Goal: Task Accomplishment & Management: Use online tool/utility

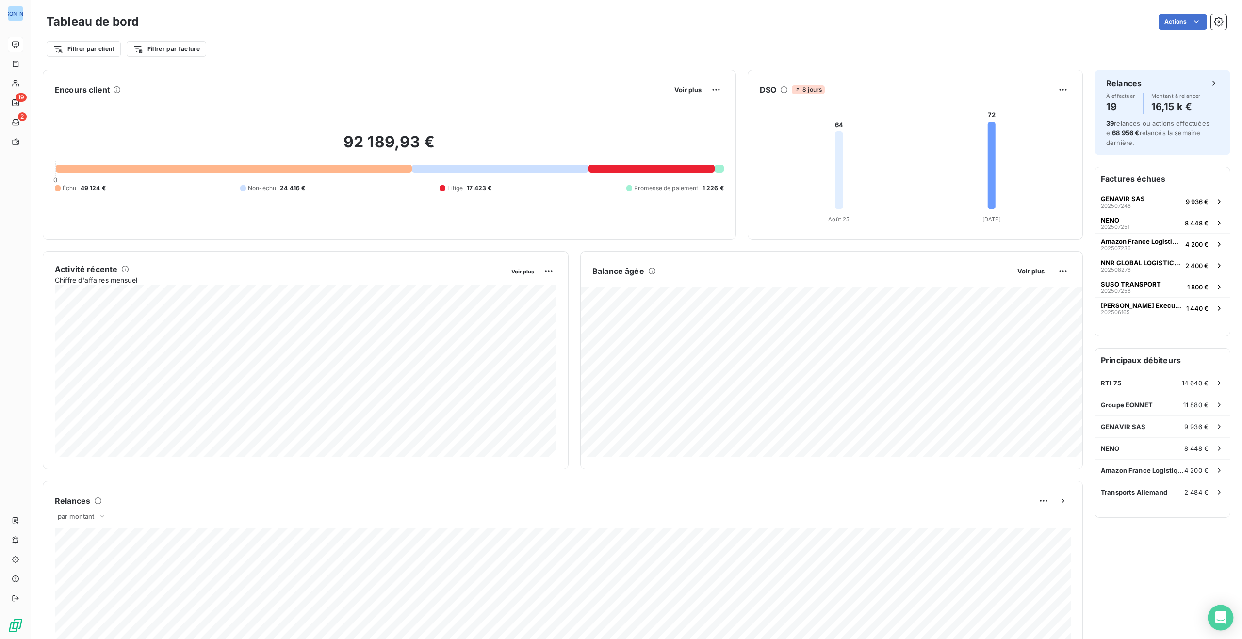
click at [1217, 616] on icon "Open Intercom Messenger" at bounding box center [1219, 618] width 11 height 13
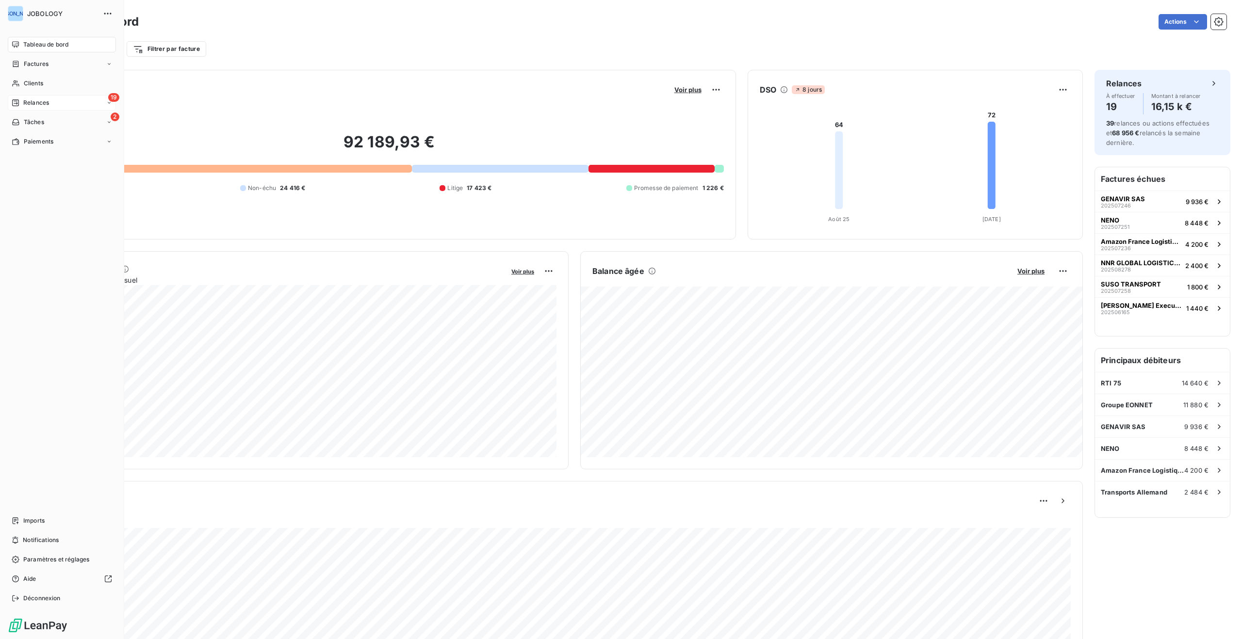
click at [23, 101] on span "Relances" at bounding box center [36, 102] width 26 height 9
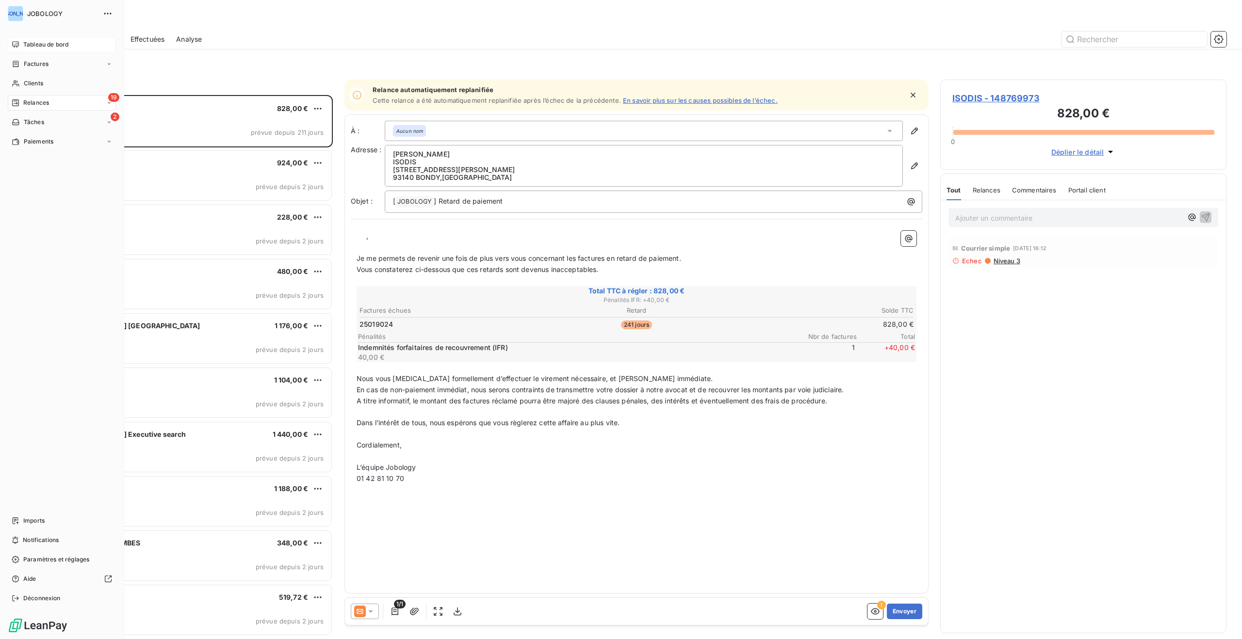
click at [35, 39] on div "Tableau de bord" at bounding box center [62, 45] width 108 height 16
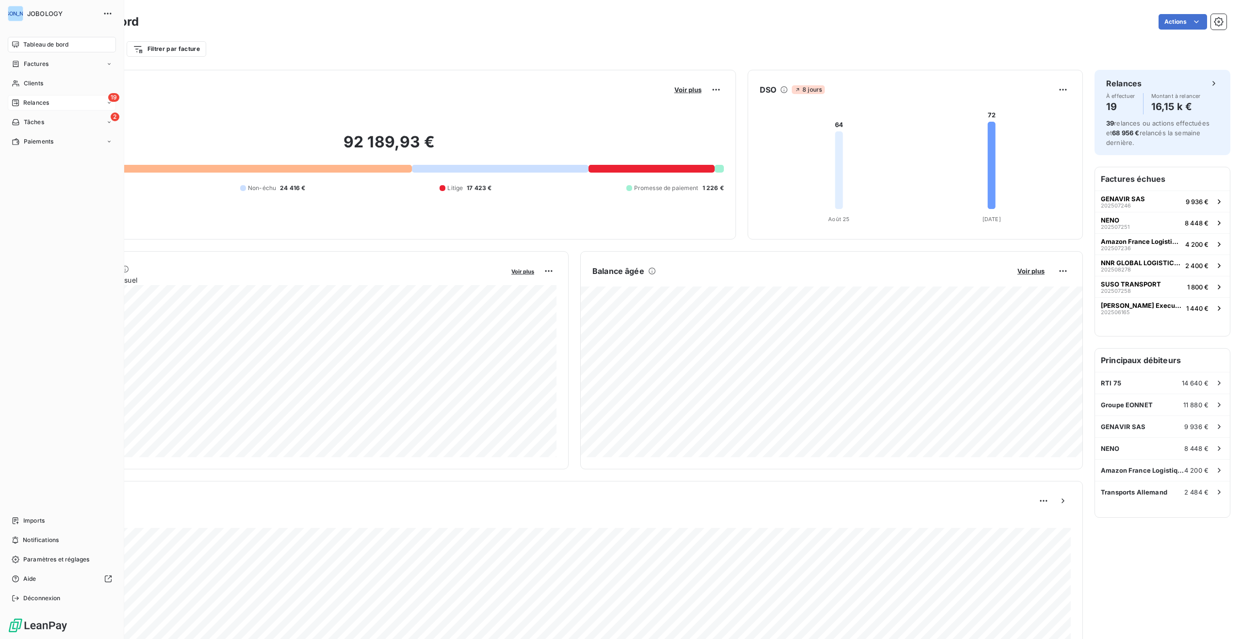
click at [38, 101] on span "Relances" at bounding box center [36, 102] width 26 height 9
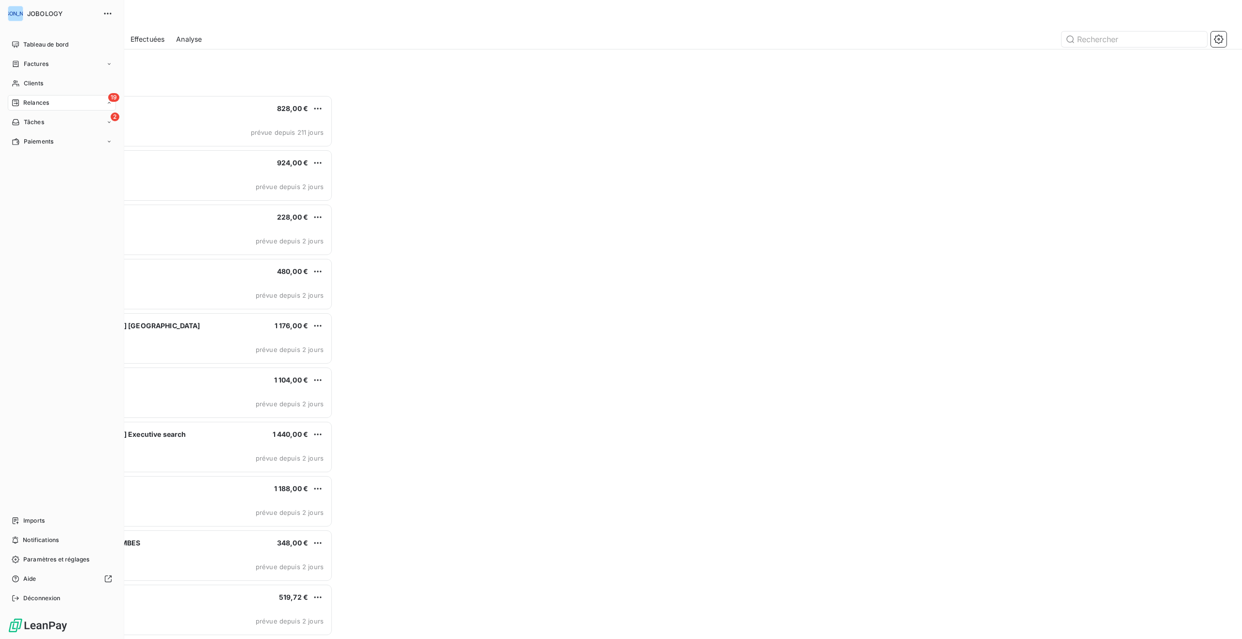
scroll to position [544, 286]
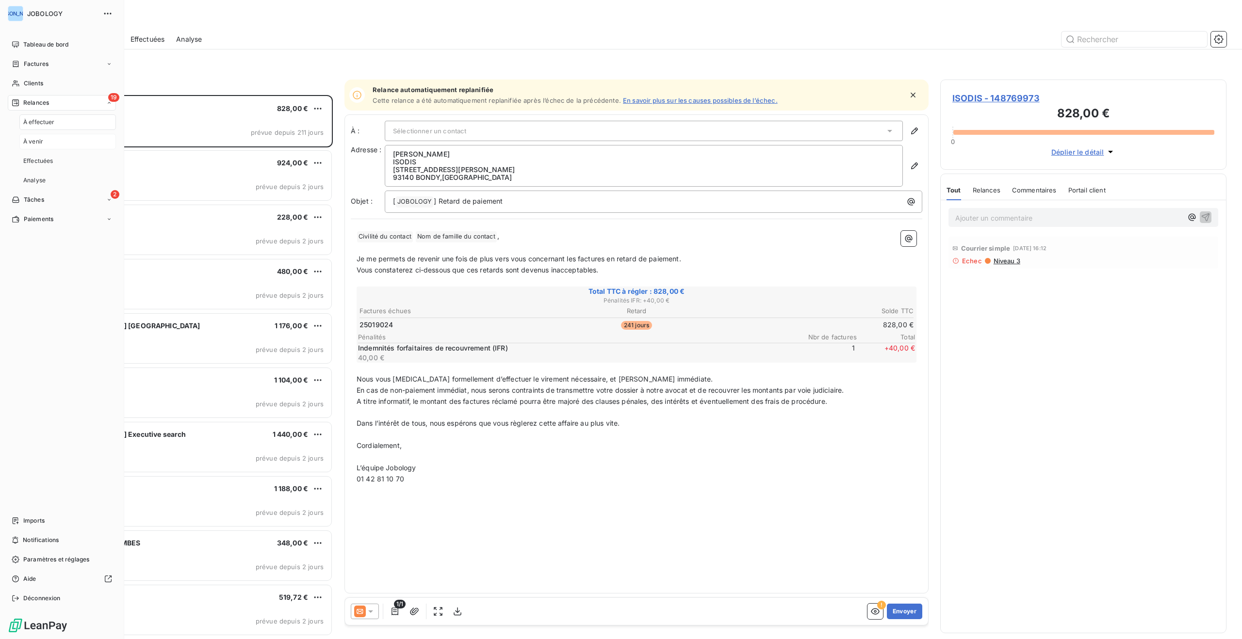
click at [37, 141] on span "À venir" at bounding box center [33, 141] width 20 height 9
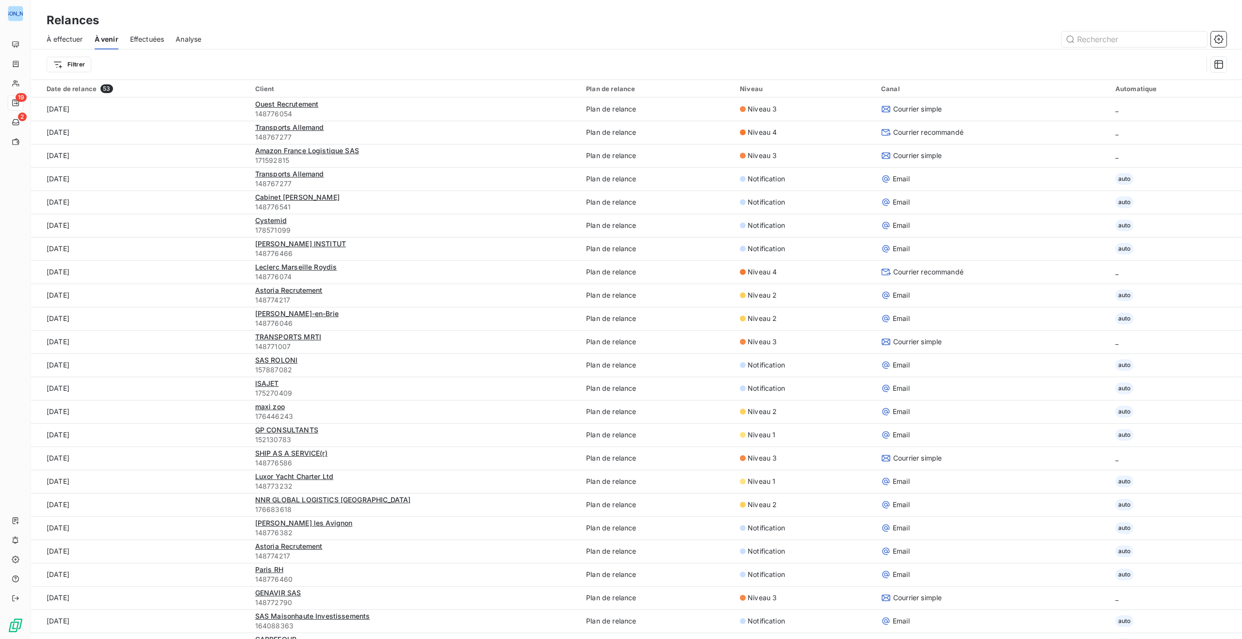
click at [145, 40] on span "Effectuées" at bounding box center [147, 39] width 34 height 10
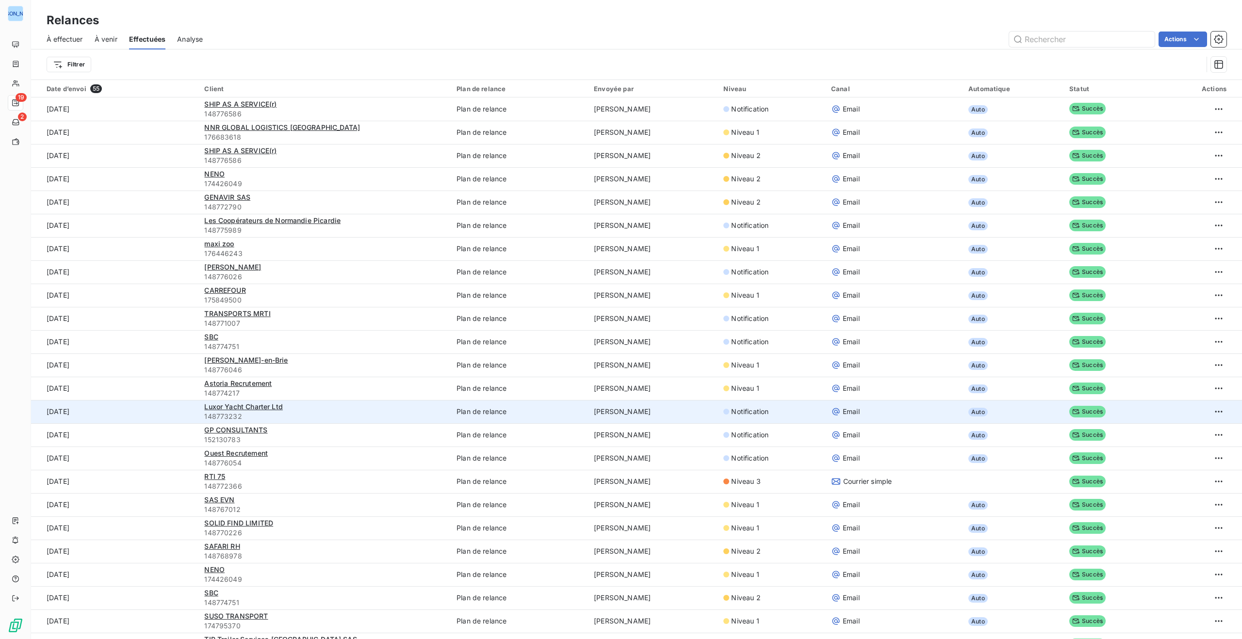
click at [831, 411] on icon at bounding box center [836, 412] width 10 height 10
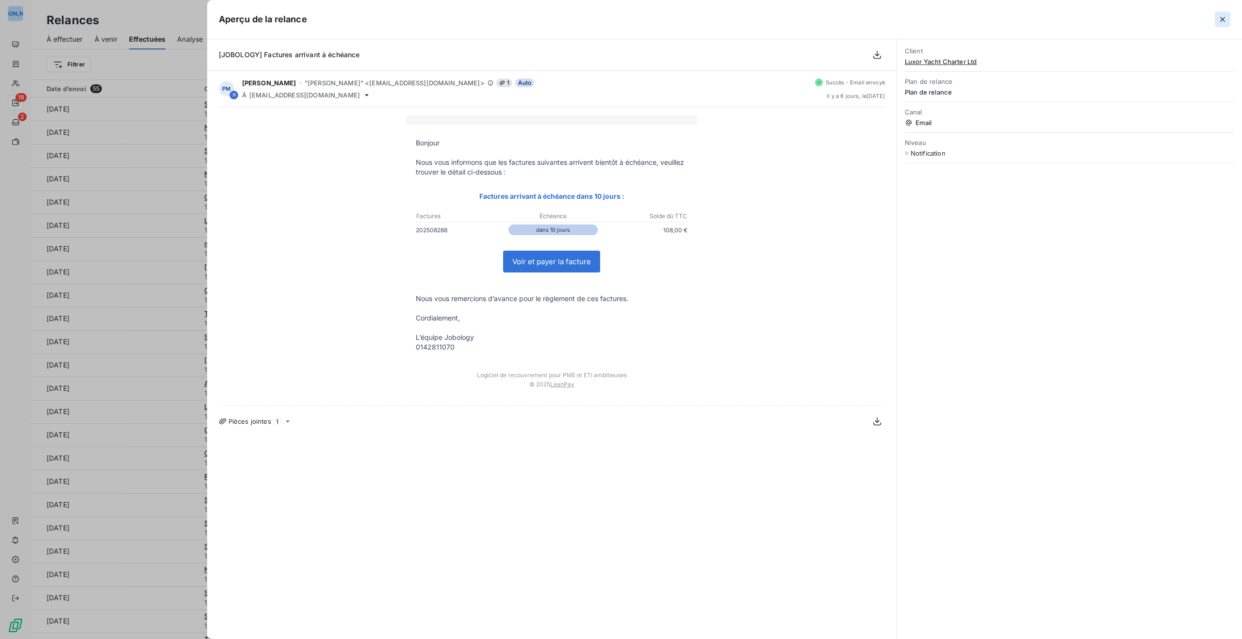
click at [1218, 17] on icon "button" at bounding box center [1222, 20] width 10 height 10
